Goal: Task Accomplishment & Management: Manage account settings

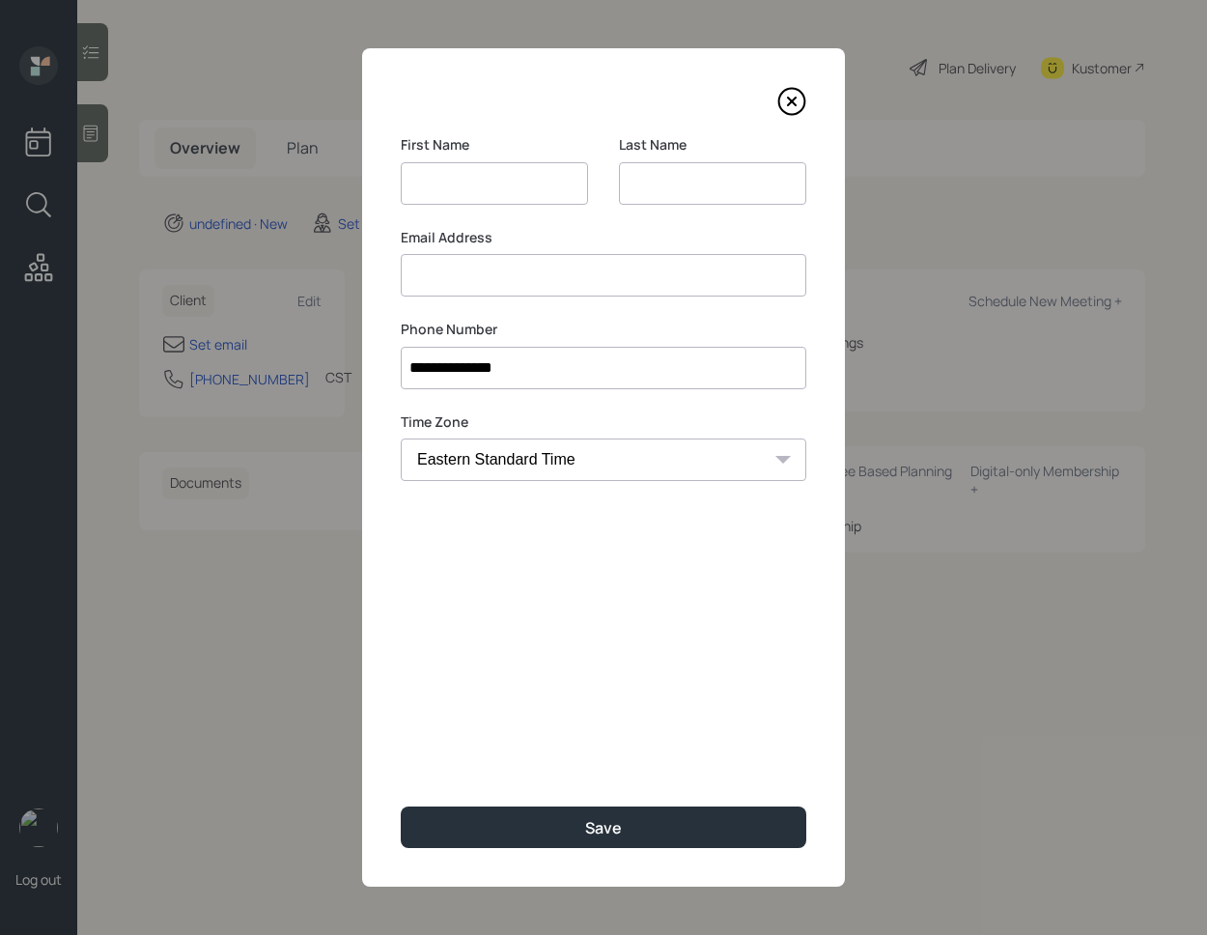
select select "America/[GEOGRAPHIC_DATA]"
click at [471, 180] on input "[PERSON_NAME]" at bounding box center [494, 183] width 187 height 42
type input "[PERSON_NAME]"
click at [646, 178] on input at bounding box center [712, 183] width 187 height 42
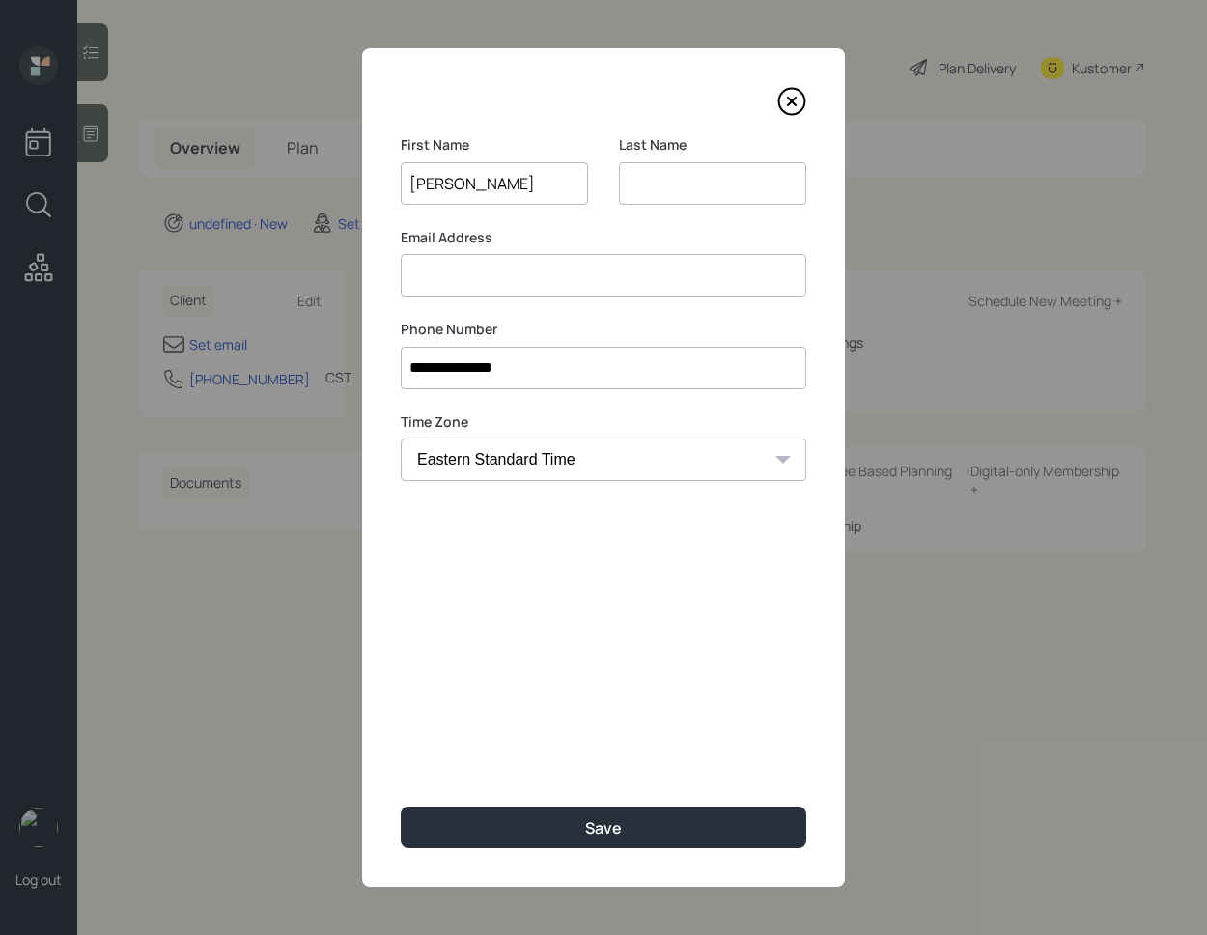
paste input "Palin"
type input "Palin"
click at [489, 186] on input "[PERSON_NAME]" at bounding box center [494, 183] width 187 height 42
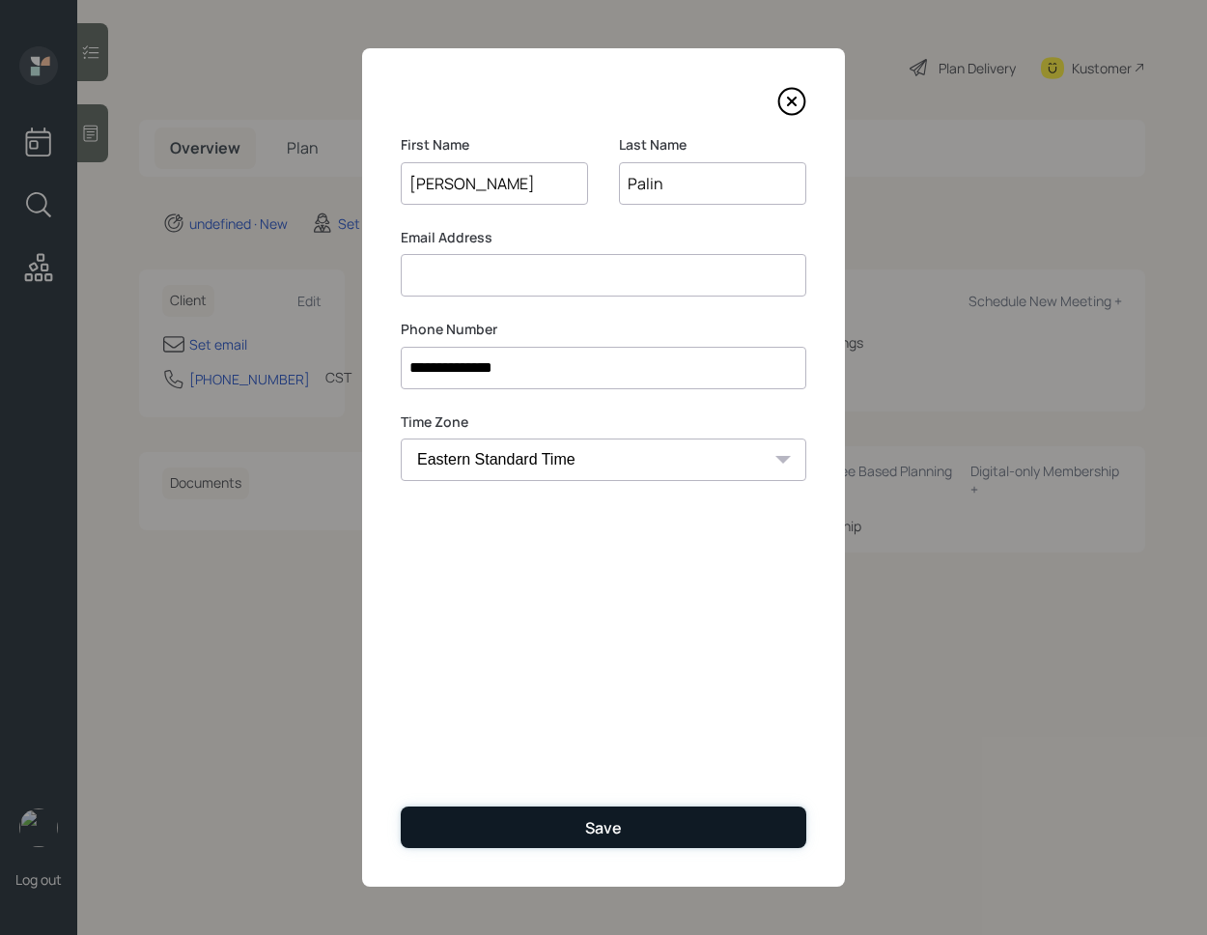
click at [634, 823] on button "Save" at bounding box center [603, 827] width 405 height 42
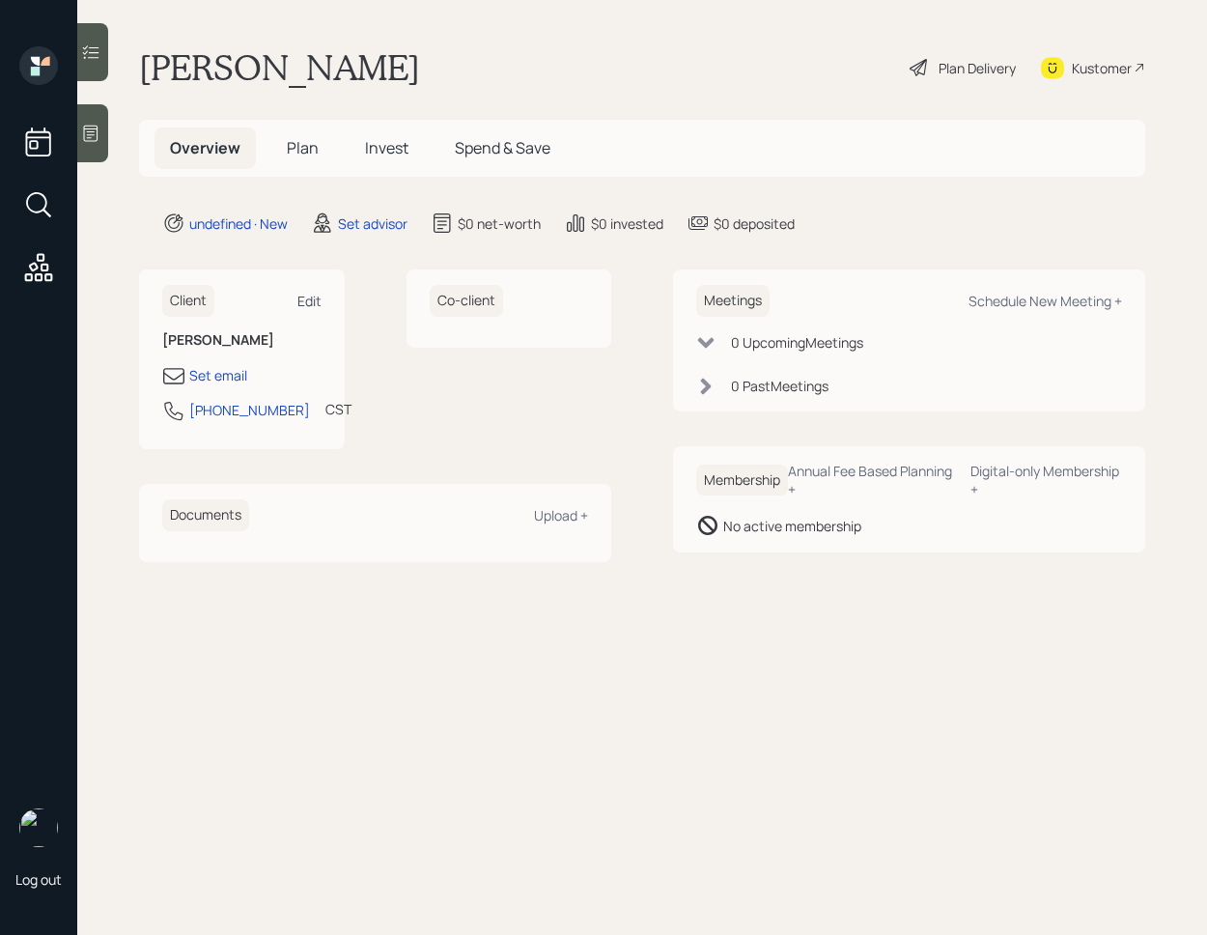
click at [299, 301] on div "Edit" at bounding box center [309, 301] width 24 height 18
select select "America/[GEOGRAPHIC_DATA]"
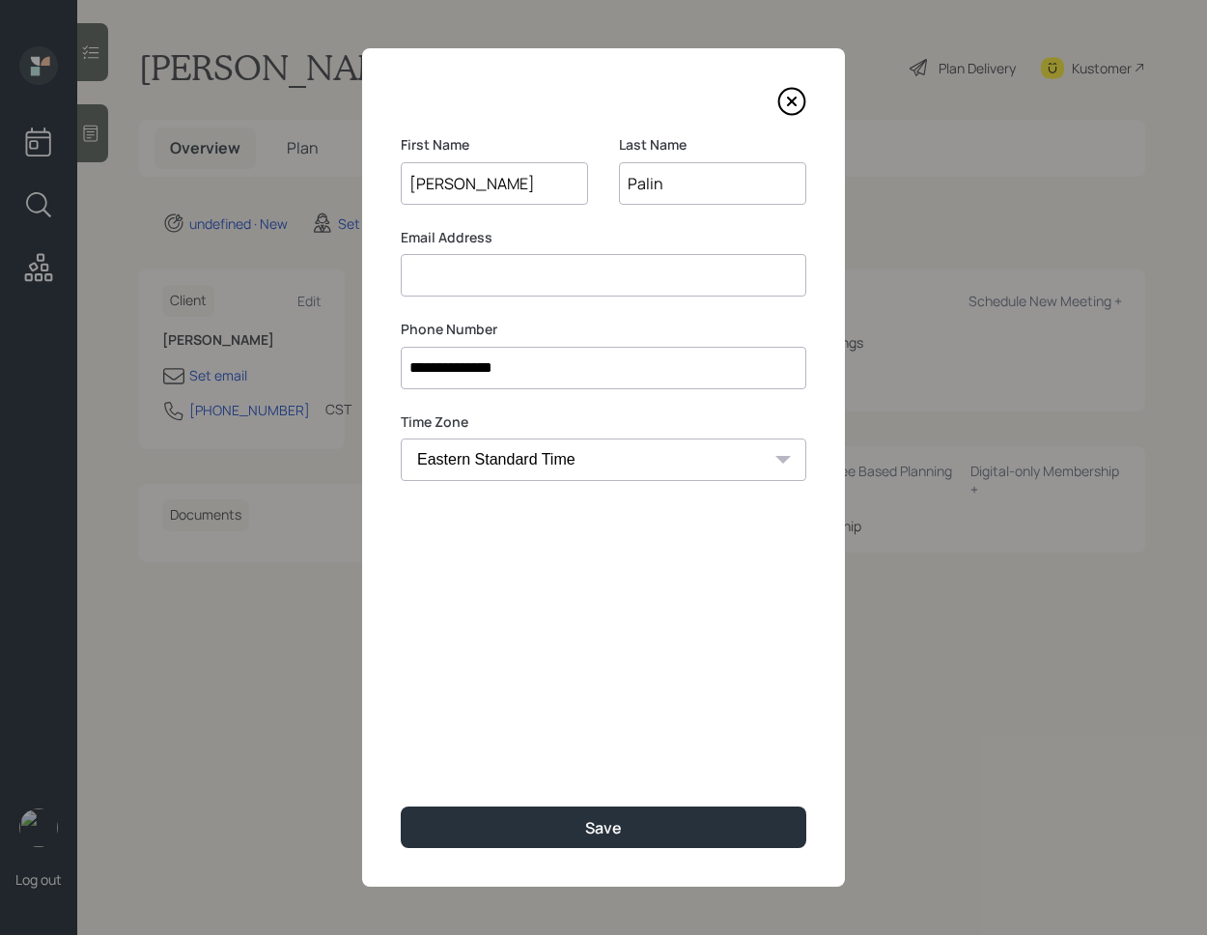
click at [521, 275] on input at bounding box center [603, 275] width 405 height 42
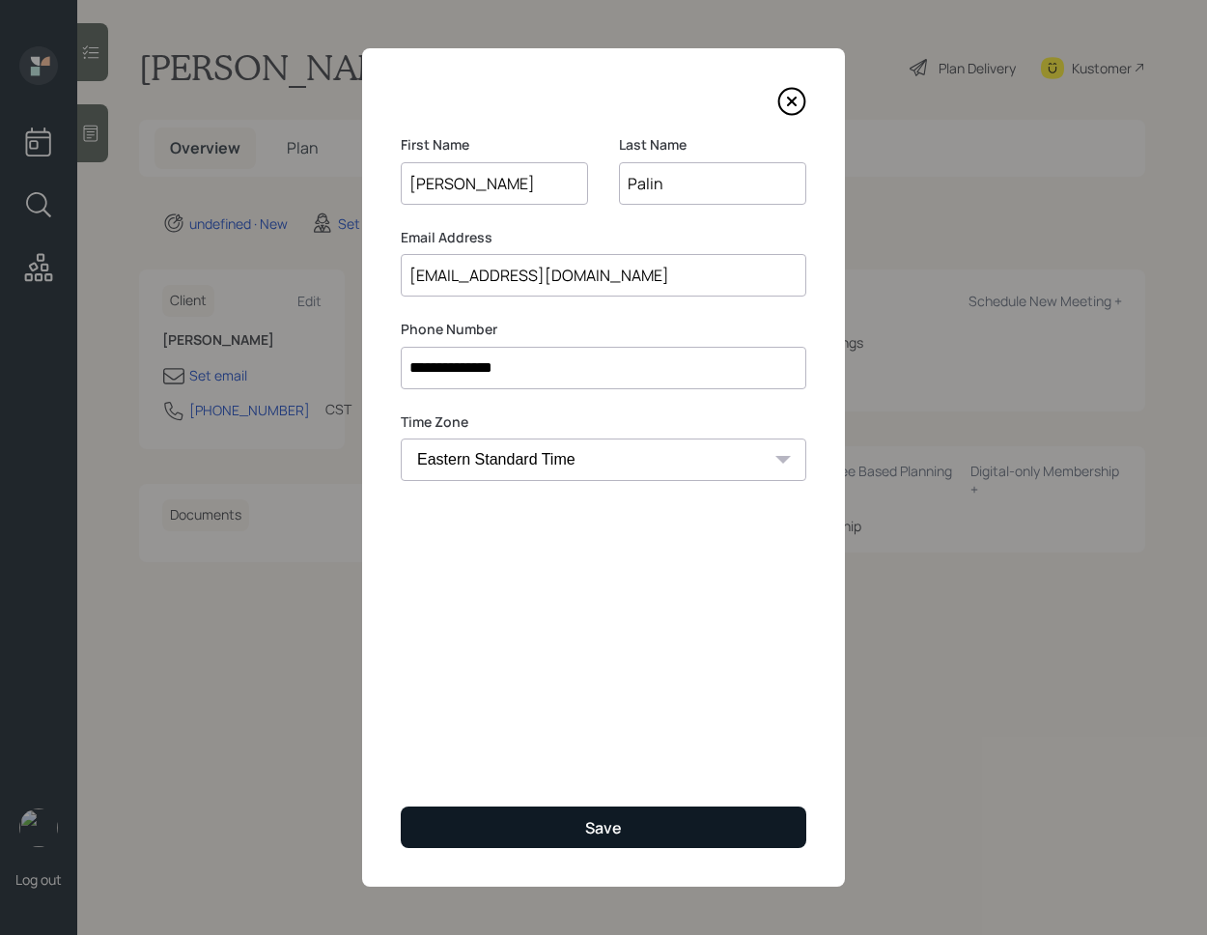
type input "[EMAIL_ADDRESS][DOMAIN_NAME]"
click at [592, 825] on div "Save" at bounding box center [603, 827] width 37 height 21
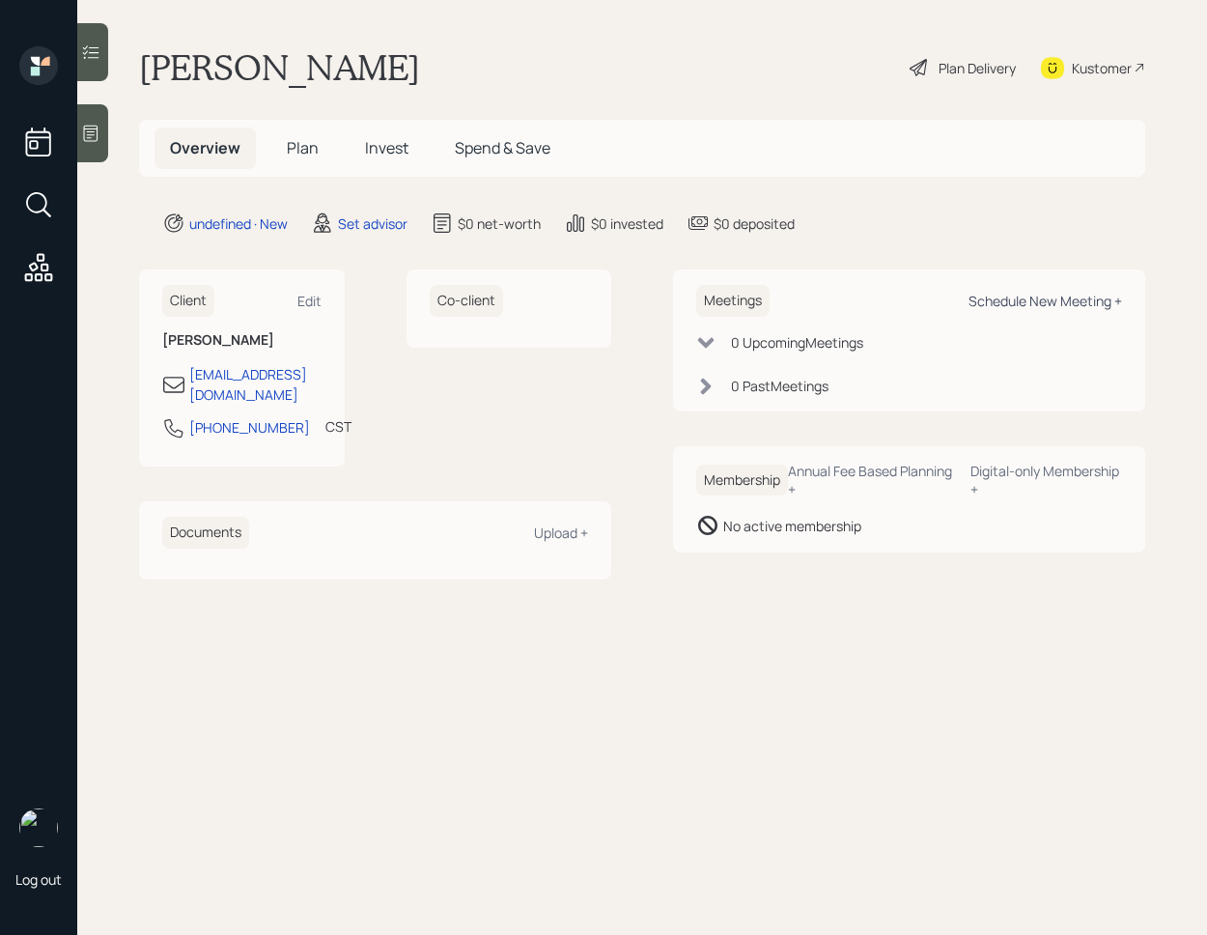
click at [1047, 308] on div "Schedule New Meeting +" at bounding box center [1045, 301] width 154 height 18
select select "round-[PERSON_NAME]"
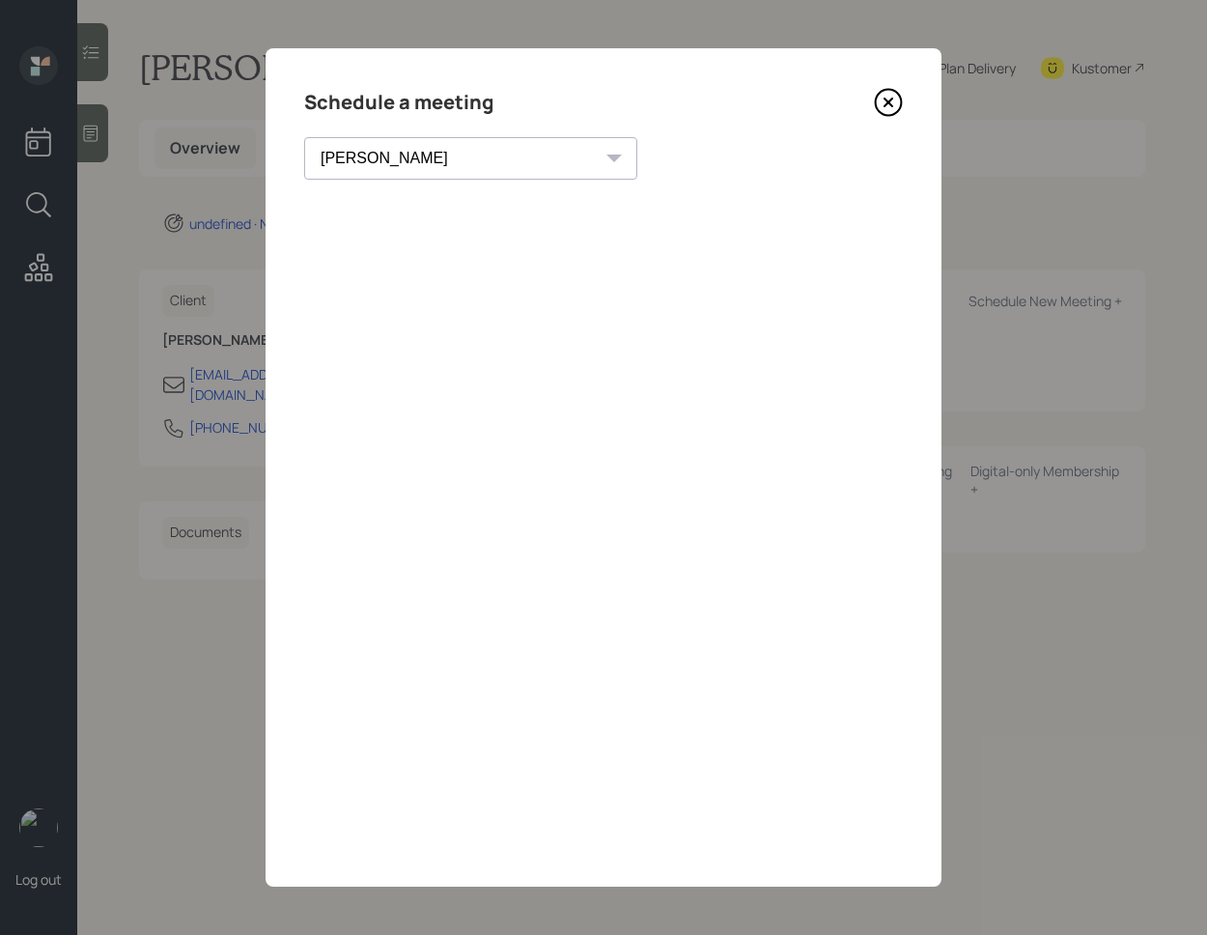
click at [883, 100] on icon at bounding box center [888, 102] width 29 height 29
